Goal: Task Accomplishment & Management: Complete application form

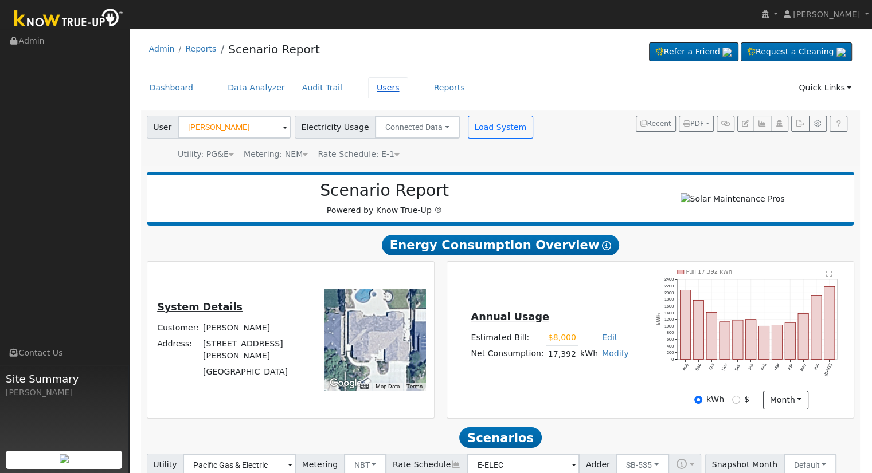
click at [368, 87] on link "Users" at bounding box center [388, 87] width 40 height 21
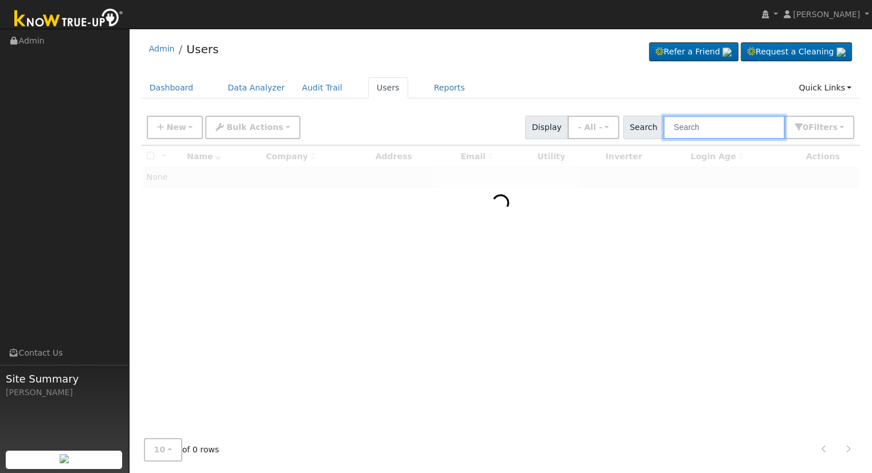
click at [724, 134] on input "text" at bounding box center [723, 127] width 121 height 23
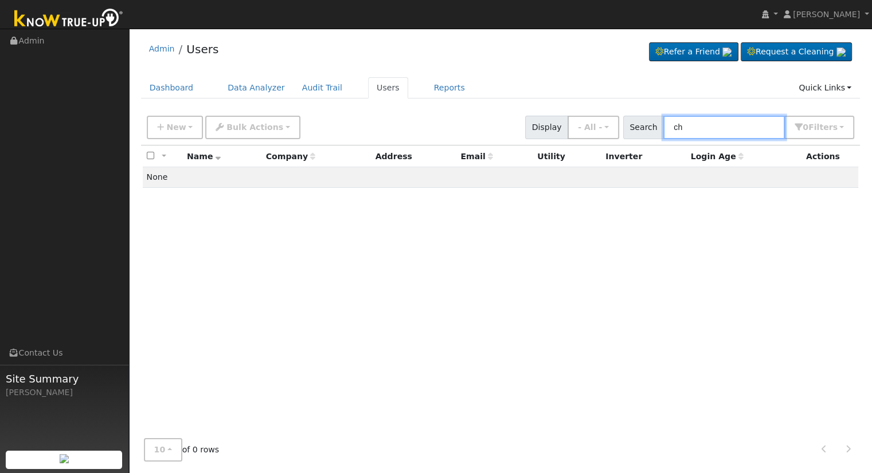
type input "c"
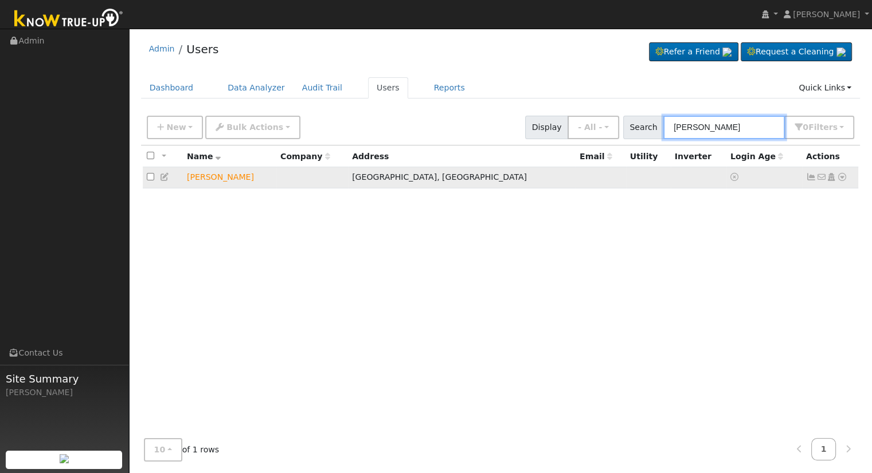
type input "[PERSON_NAME]"
click at [842, 180] on icon at bounding box center [842, 177] width 10 height 8
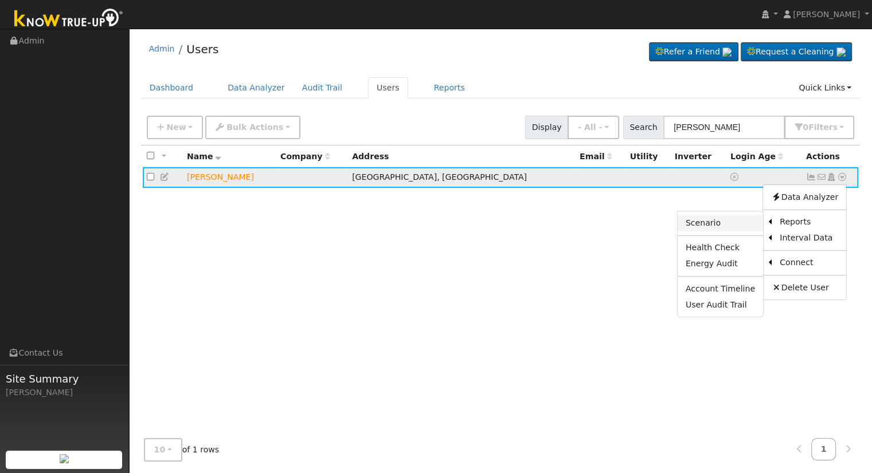
click at [736, 222] on link "Scenario" at bounding box center [719, 223] width 85 height 16
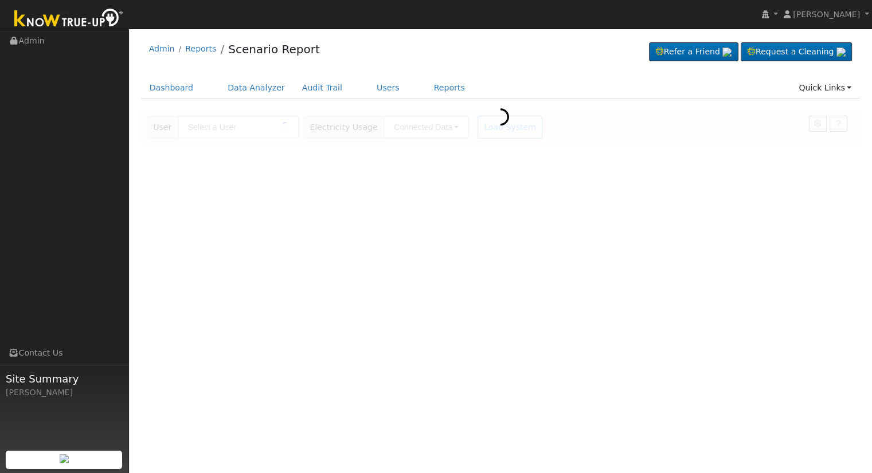
type input "[PERSON_NAME]"
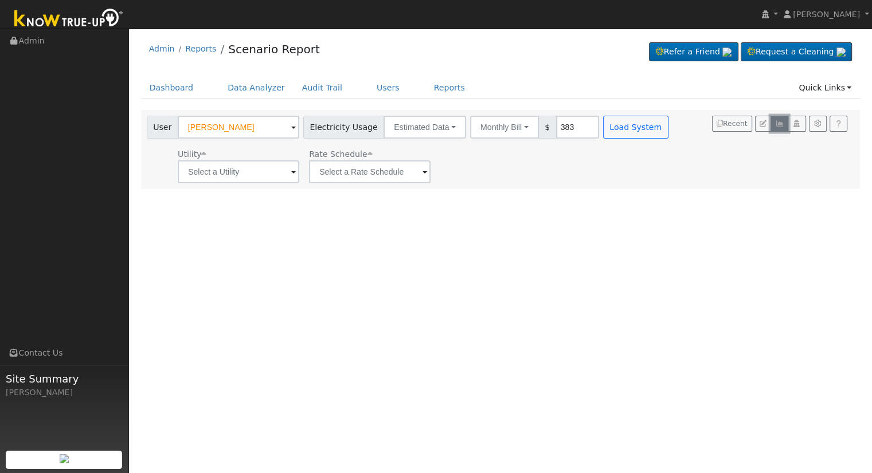
click at [778, 123] on icon "button" at bounding box center [779, 123] width 9 height 7
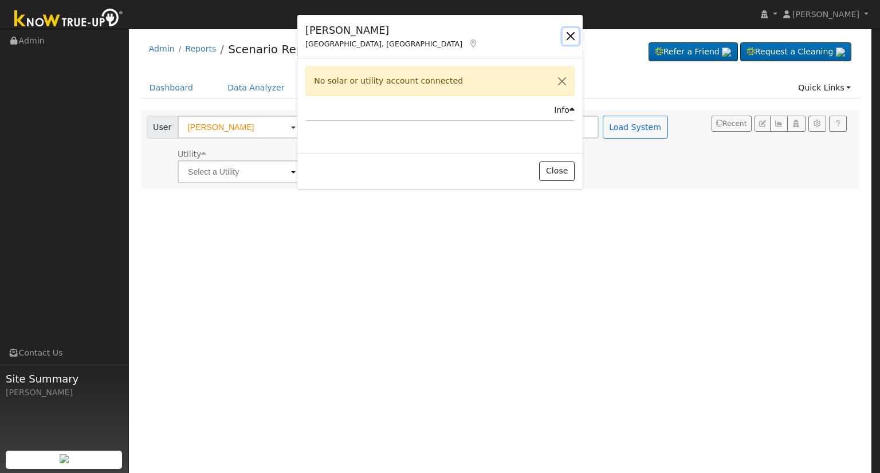
click at [566, 36] on button "button" at bounding box center [571, 36] width 16 height 16
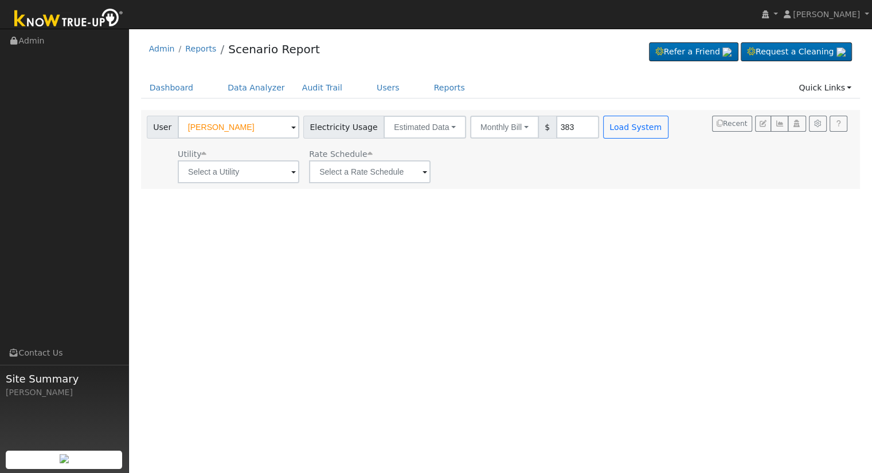
click at [369, 71] on div "Admin Reports Scenario Report Refer a Friend Request a Cleaning" at bounding box center [500, 111] width 731 height 155
drag, startPoint x: 369, startPoint y: 71, endPoint x: 211, endPoint y: -50, distance: 199.1
click at [368, 81] on link "Users" at bounding box center [388, 87] width 40 height 21
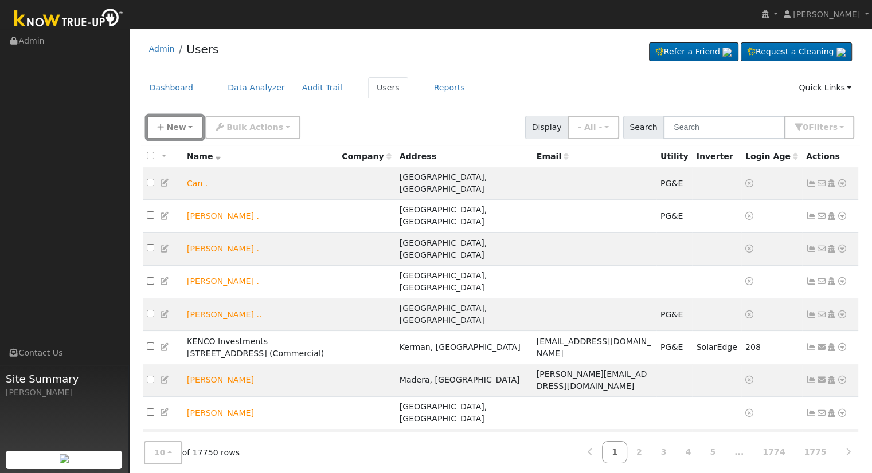
click at [186, 128] on button "New" at bounding box center [175, 127] width 57 height 23
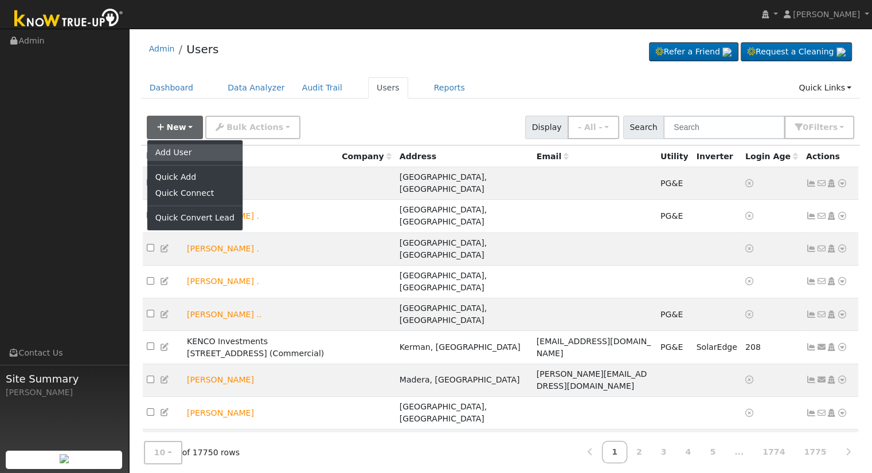
click at [191, 146] on link "Add User" at bounding box center [194, 152] width 95 height 16
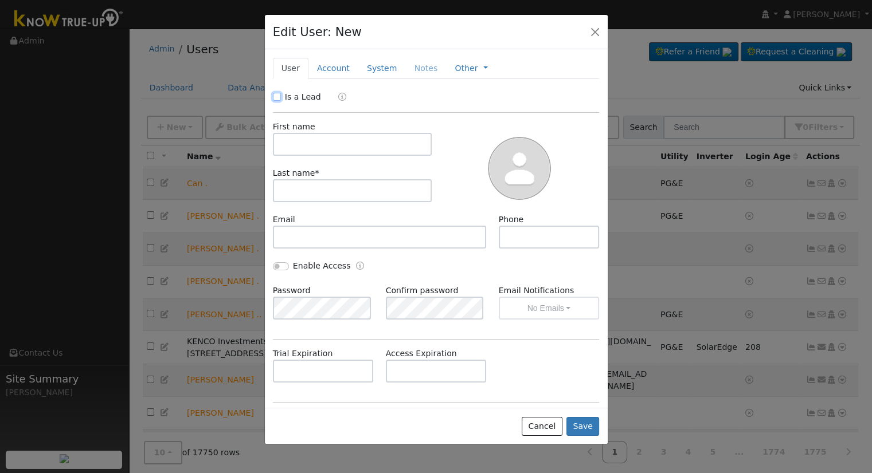
click at [273, 95] on input "Is a Lead" at bounding box center [277, 97] width 8 height 8
checkbox input "true"
click at [296, 140] on input "text" at bounding box center [352, 144] width 159 height 23
